Goal: Transaction & Acquisition: Purchase product/service

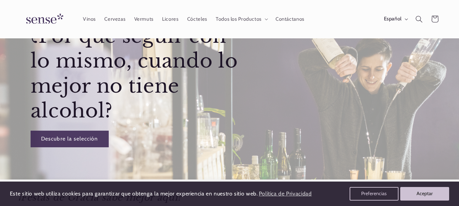
scroll to position [68, 0]
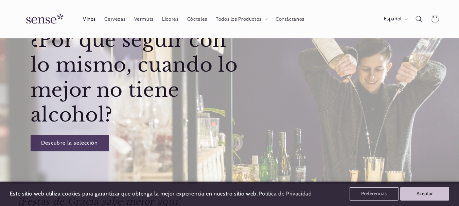
click at [92, 19] on span "Vinos" at bounding box center [89, 19] width 13 height 6
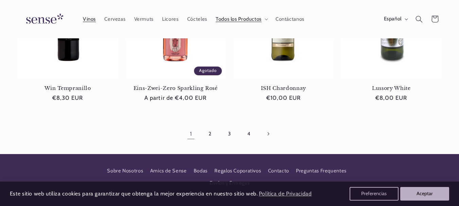
scroll to position [612, 0]
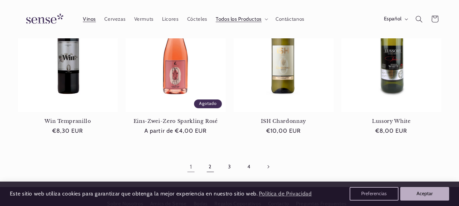
click at [208, 166] on link "2" at bounding box center [211, 167] width 16 height 16
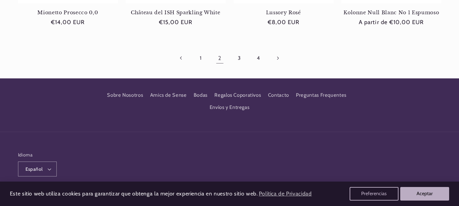
scroll to position [733, 0]
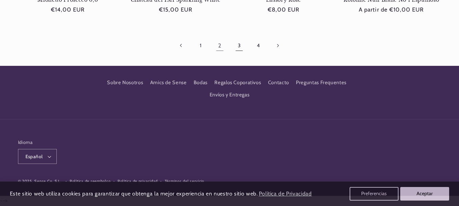
click at [236, 47] on link "3" at bounding box center [240, 46] width 16 height 16
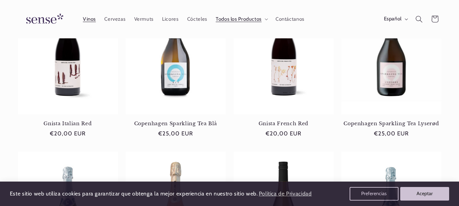
scroll to position [442, 0]
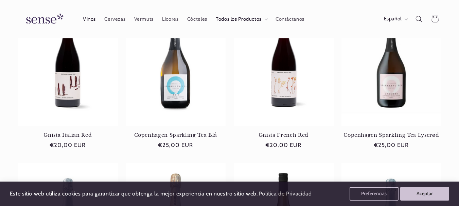
drag, startPoint x: 227, startPoint y: 130, endPoint x: 140, endPoint y: 131, distance: 87.1
